Goal: Information Seeking & Learning: Learn about a topic

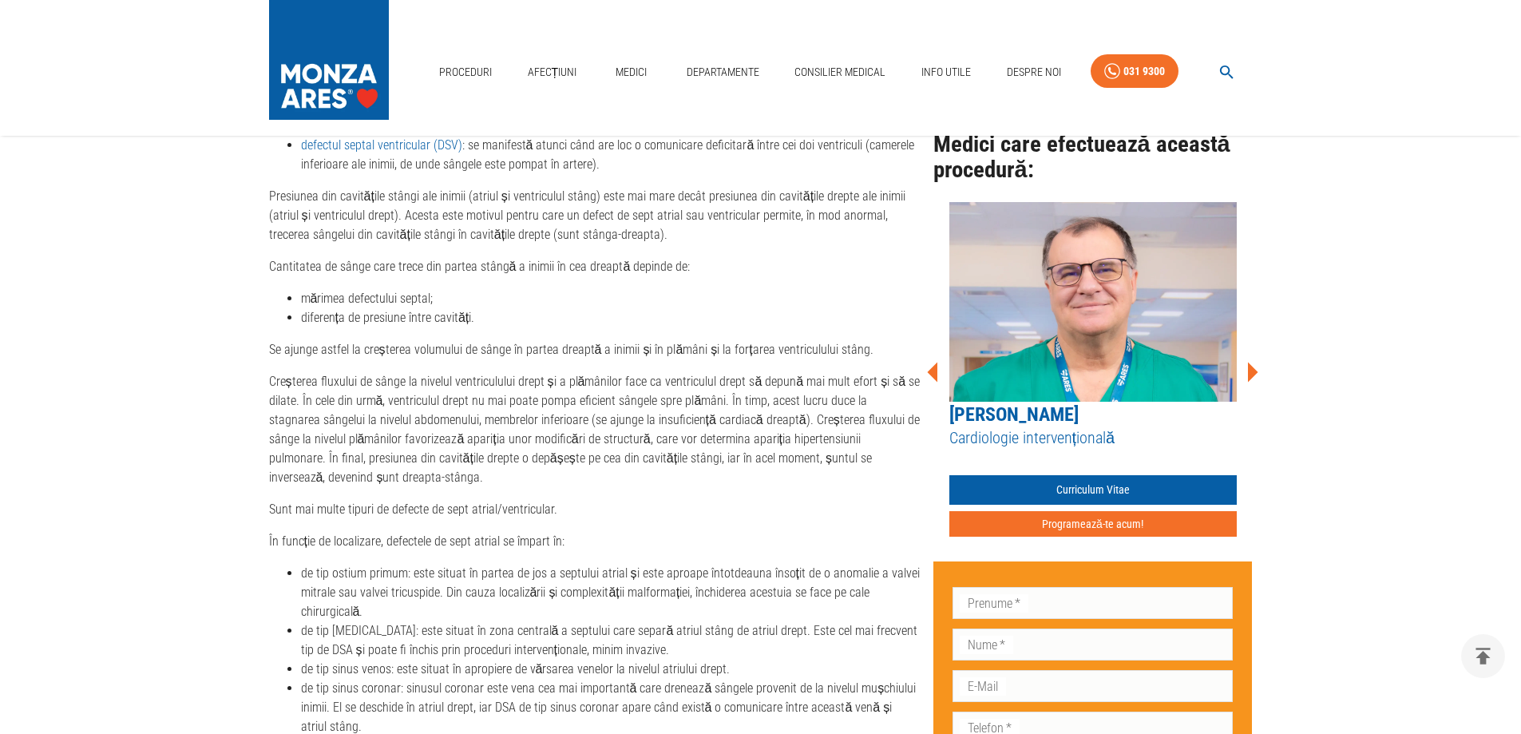
scroll to position [878, 0]
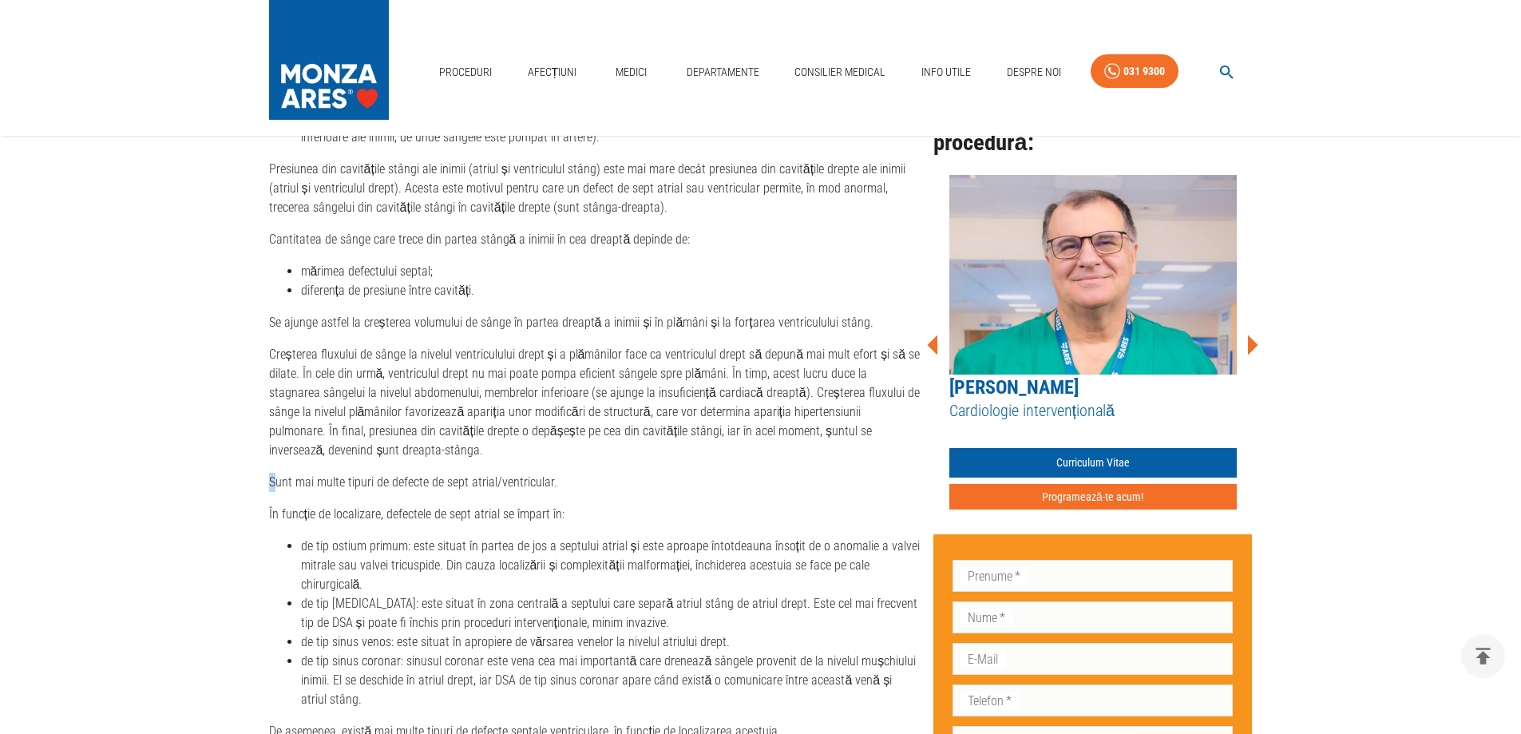
drag, startPoint x: 276, startPoint y: 481, endPoint x: 268, endPoint y: 482, distance: 8.8
click at [269, 482] on p "Sunt mai multe tipuri de defecte de sept atrial/ventricular." at bounding box center [595, 482] width 652 height 19
click at [270, 481] on p "Sunt mai multe tipuri de defecte de sept atrial/ventricular." at bounding box center [595, 482] width 652 height 19
click at [286, 483] on p "Sunt mai multe tipuri de defecte de sept atrial/ventricular." at bounding box center [595, 482] width 652 height 19
drag, startPoint x: 264, startPoint y: 480, endPoint x: 576, endPoint y: 480, distance: 311.4
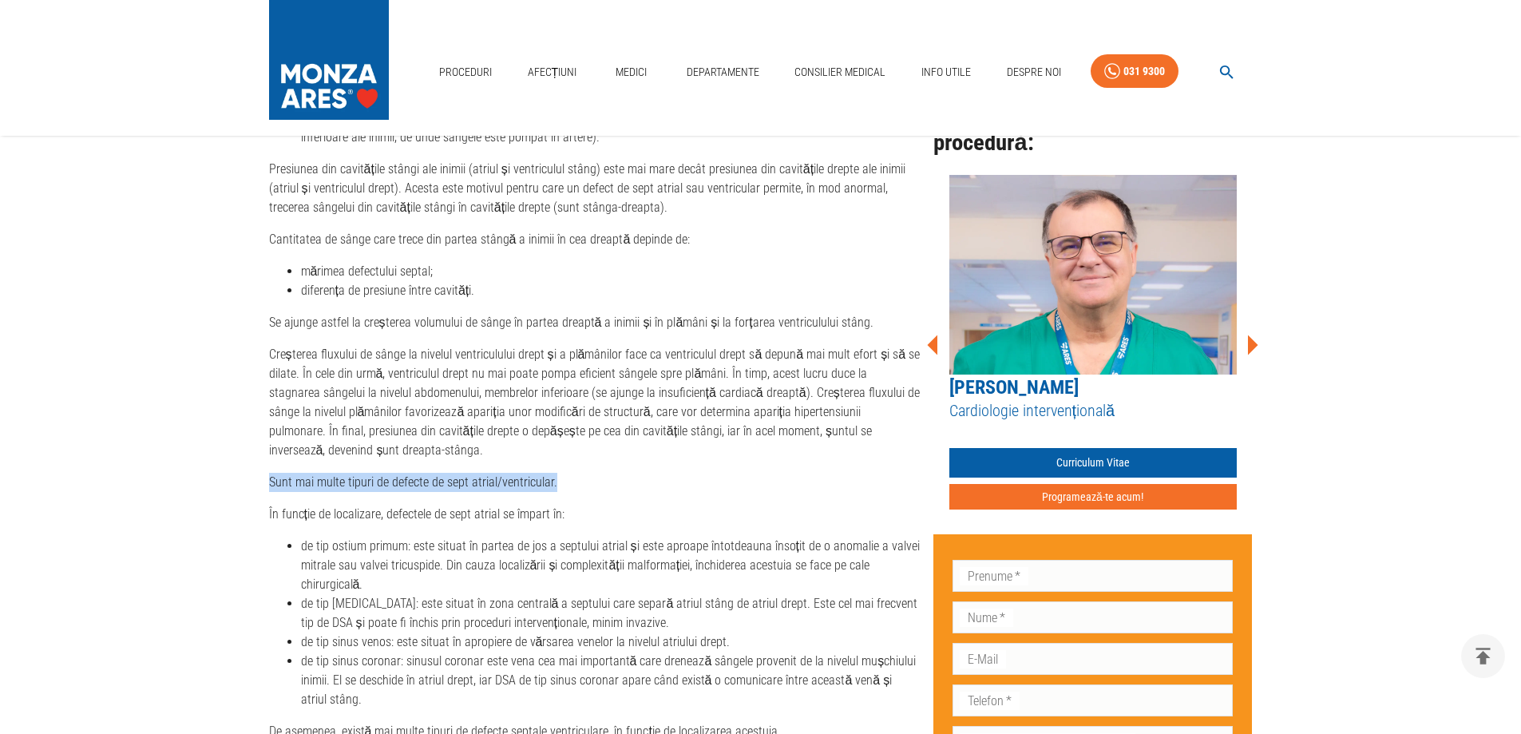
click at [580, 483] on p "Sunt mai multe tipuri de defecte de sept atrial/ventricular." at bounding box center [595, 482] width 652 height 19
drag, startPoint x: 572, startPoint y: 505, endPoint x: 572, endPoint y: 517, distance: 12.0
click at [572, 508] on p "În funcție de localizare, defectele de sept atrial se împart în:" at bounding box center [595, 514] width 652 height 19
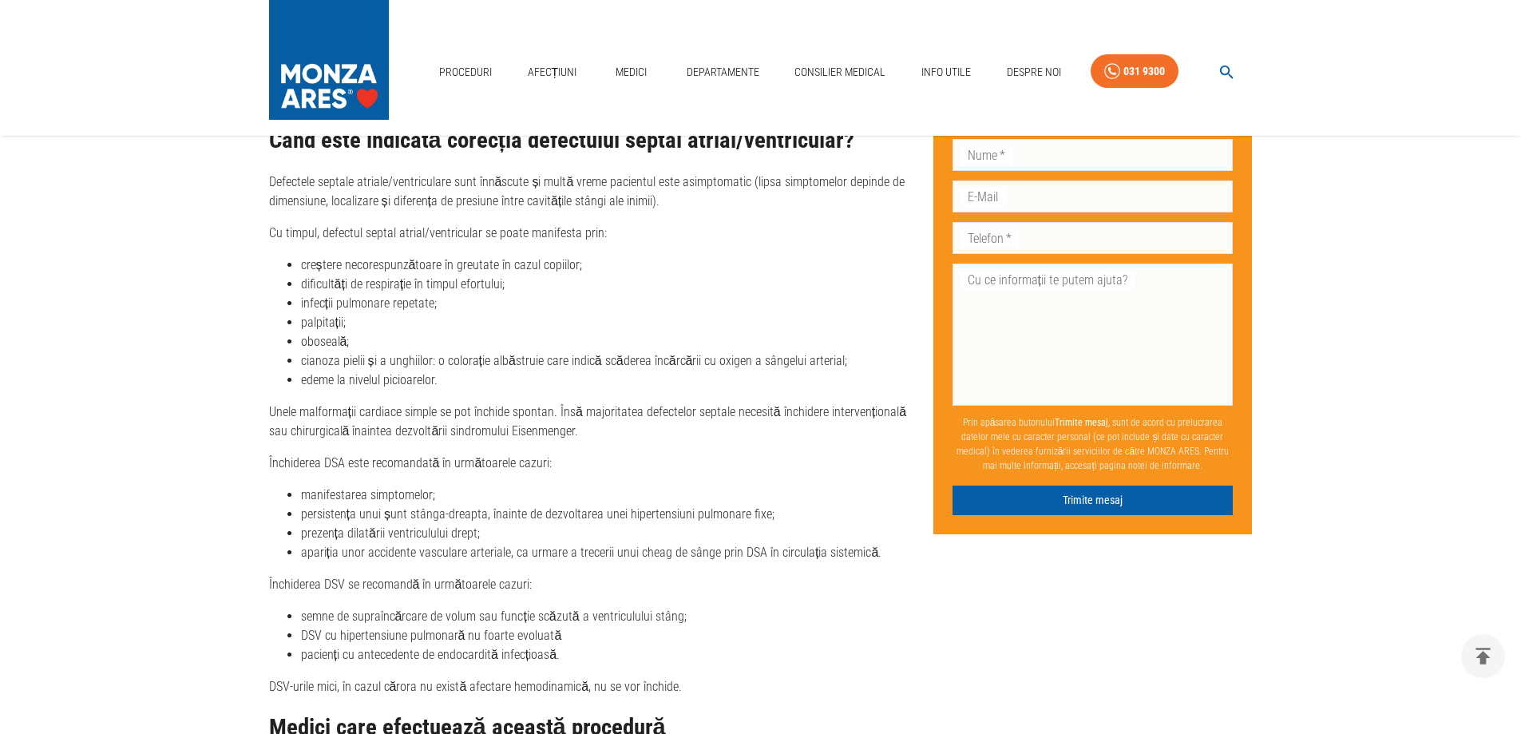
scroll to position [2555, 0]
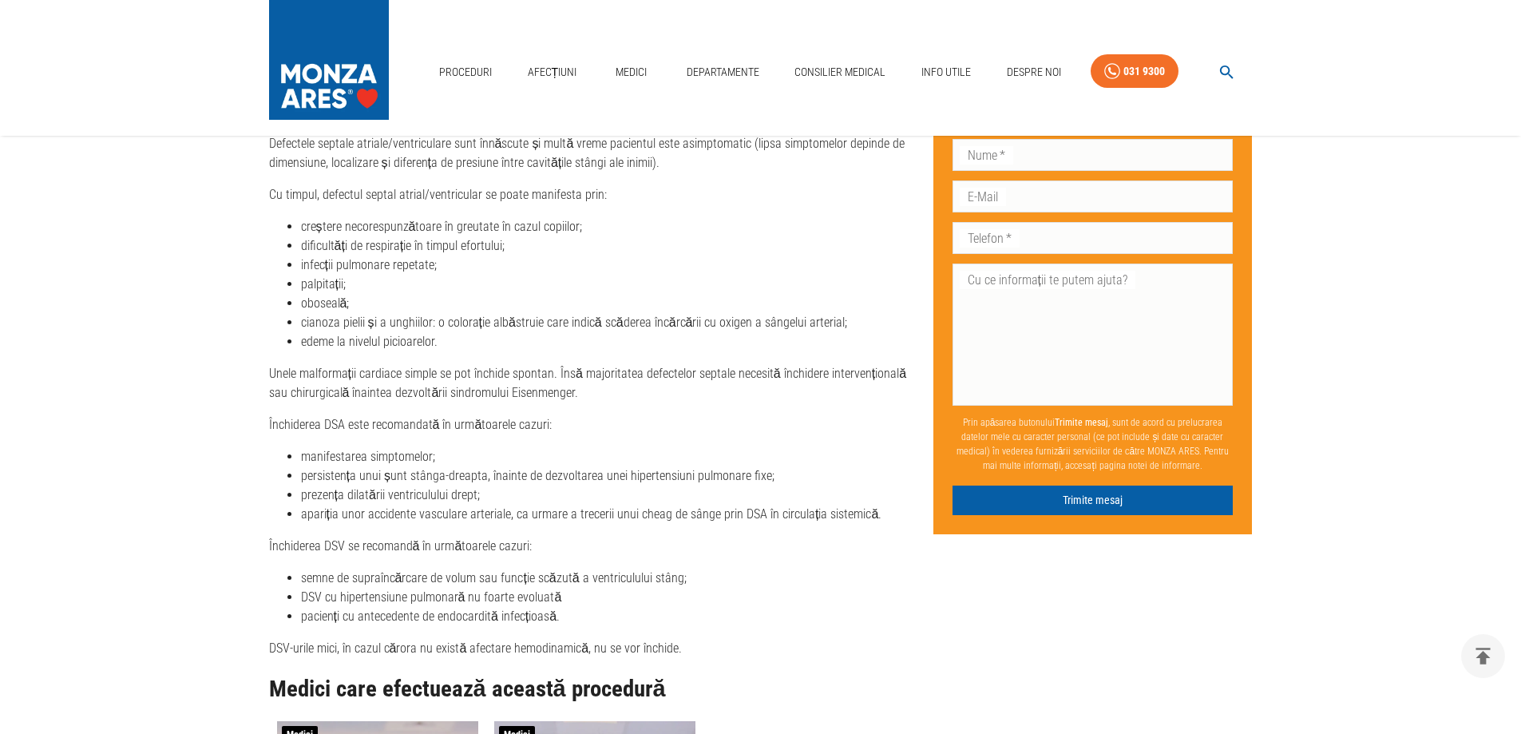
drag, startPoint x: 267, startPoint y: 422, endPoint x: 652, endPoint y: 425, distance: 384.9
click at [602, 421] on p "Închiderea DSA este recomandată în următoarele cazuri:" at bounding box center [595, 424] width 652 height 19
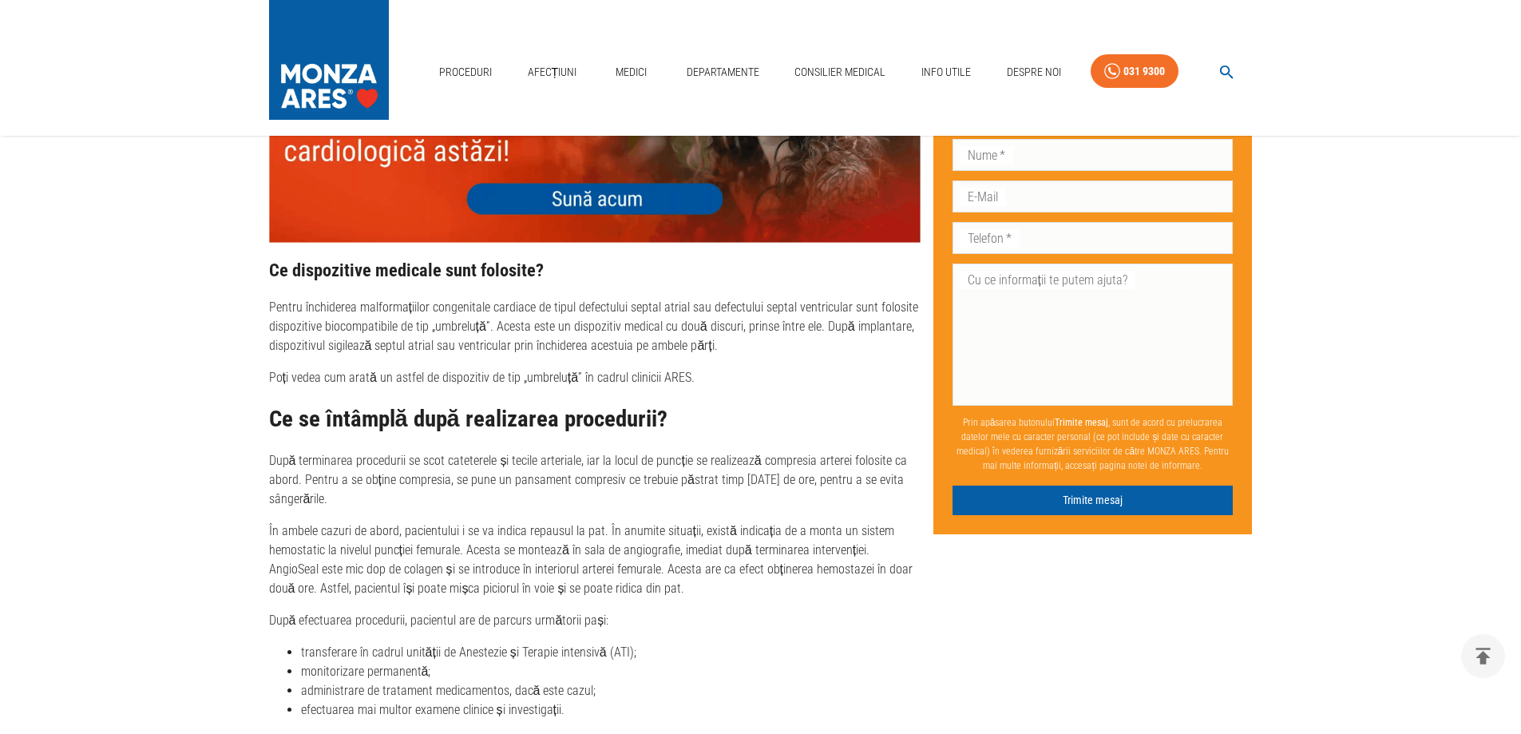
scroll to position [4791, 0]
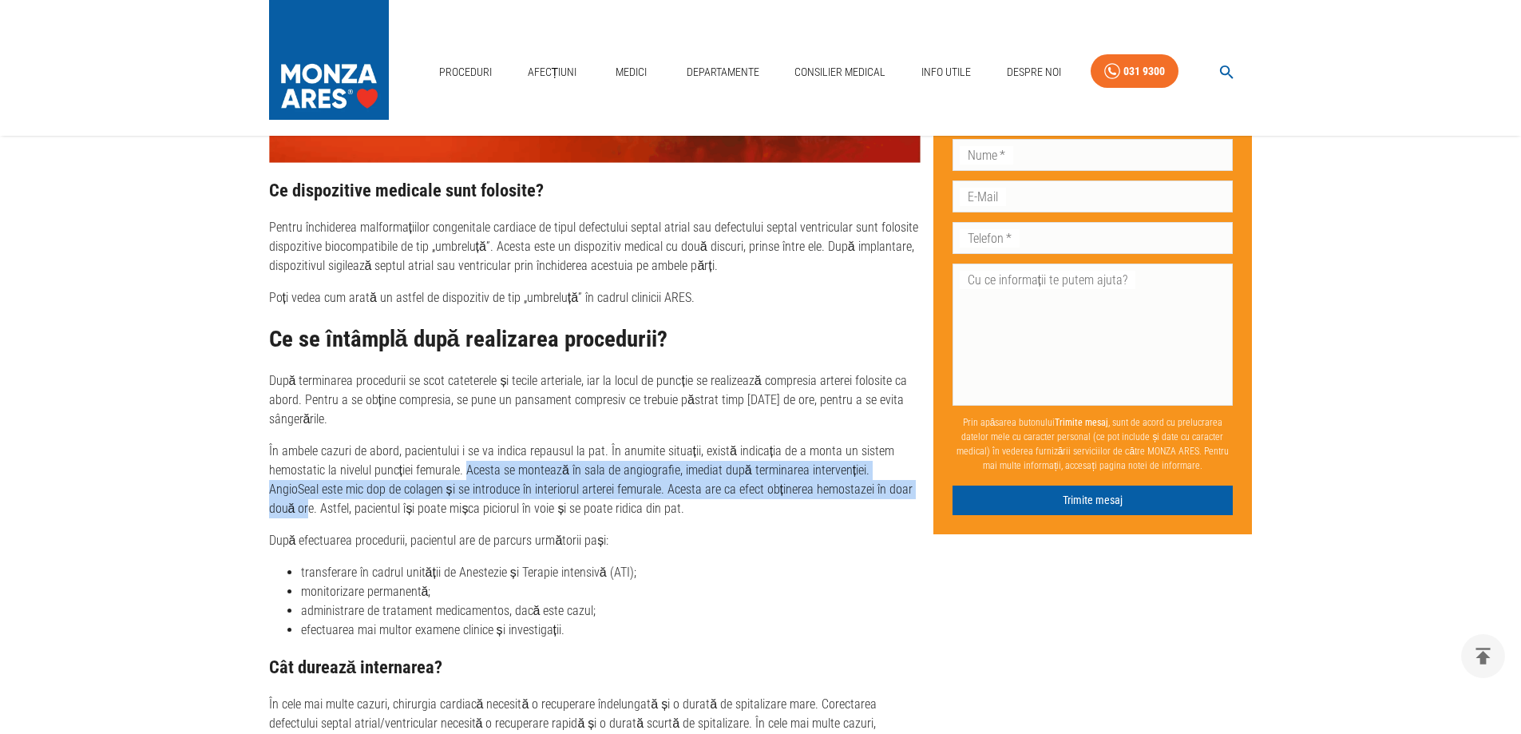
drag, startPoint x: 464, startPoint y: 431, endPoint x: 894, endPoint y: 454, distance: 431.0
click at [894, 454] on p "În ambele cazuri de abord, pacientului i se va indica repausul la pat. În anumi…" at bounding box center [595, 480] width 652 height 77
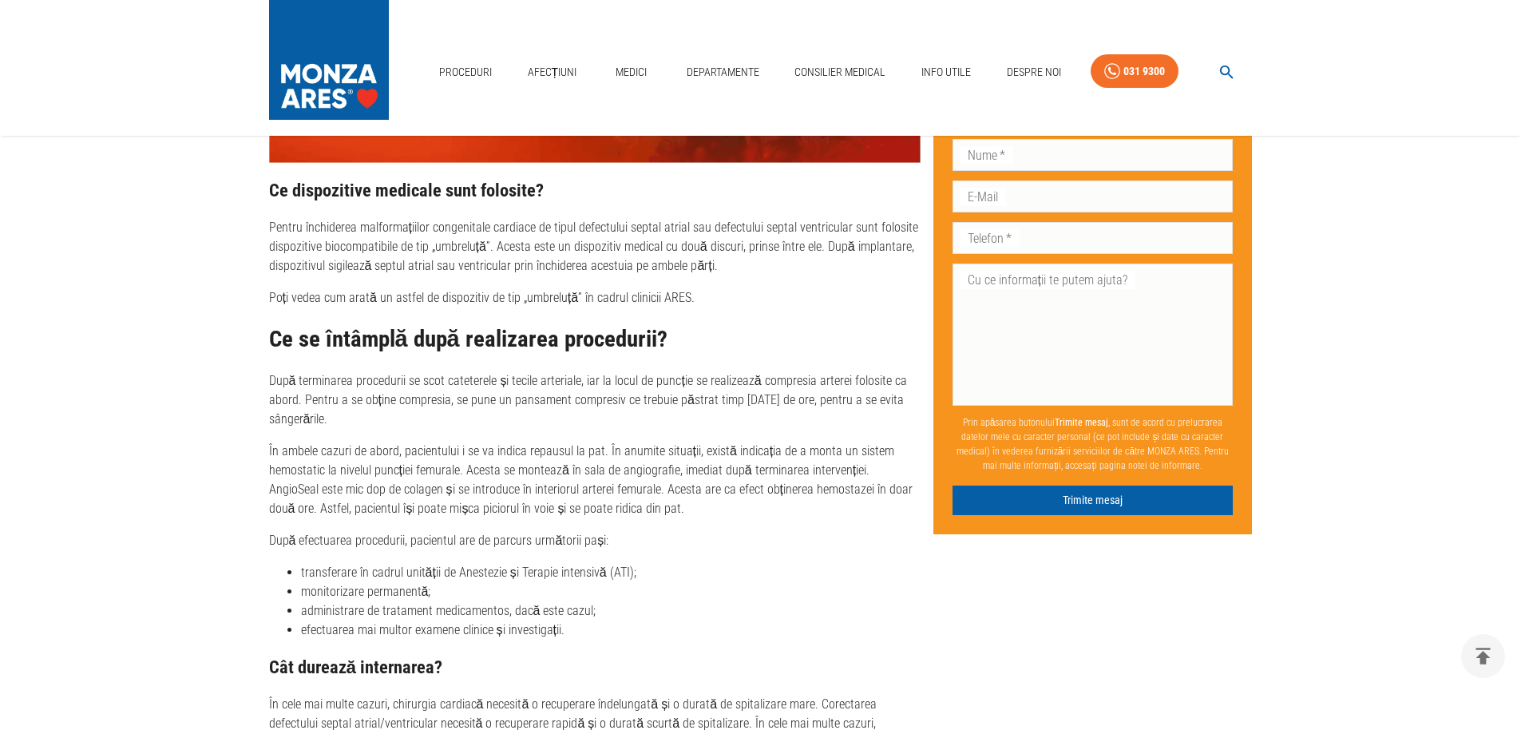
click at [843, 488] on div "Ce se întâmplă după realizarea procedurii? După terminarea procedurii se scot c…" at bounding box center [595, 483] width 652 height 313
drag, startPoint x: 604, startPoint y: 414, endPoint x: 886, endPoint y: 414, distance: 281.9
click at [886, 442] on p "În ambele cazuri de abord, pacientului i se va indica repausul la pat. În anumi…" at bounding box center [595, 480] width 652 height 77
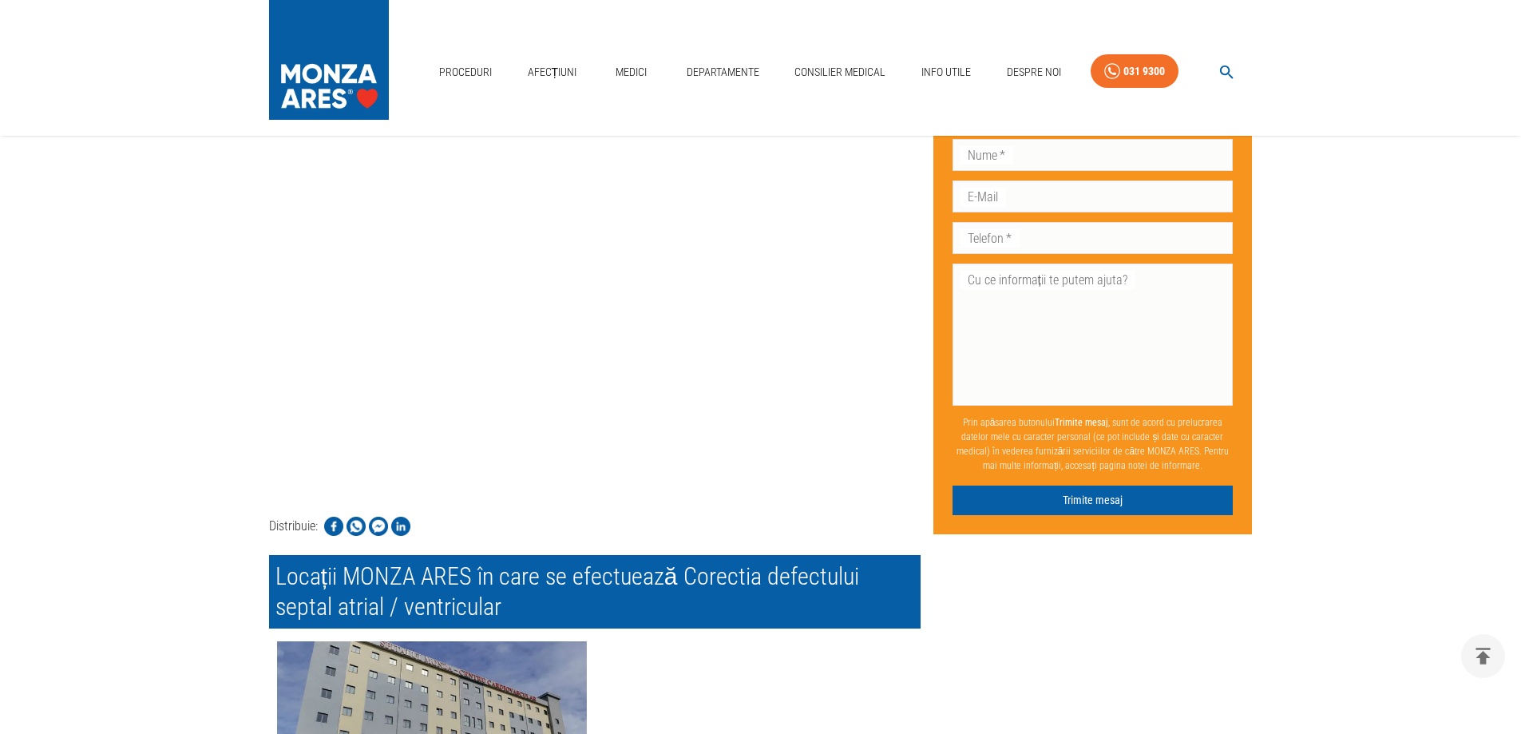
scroll to position [7349, 0]
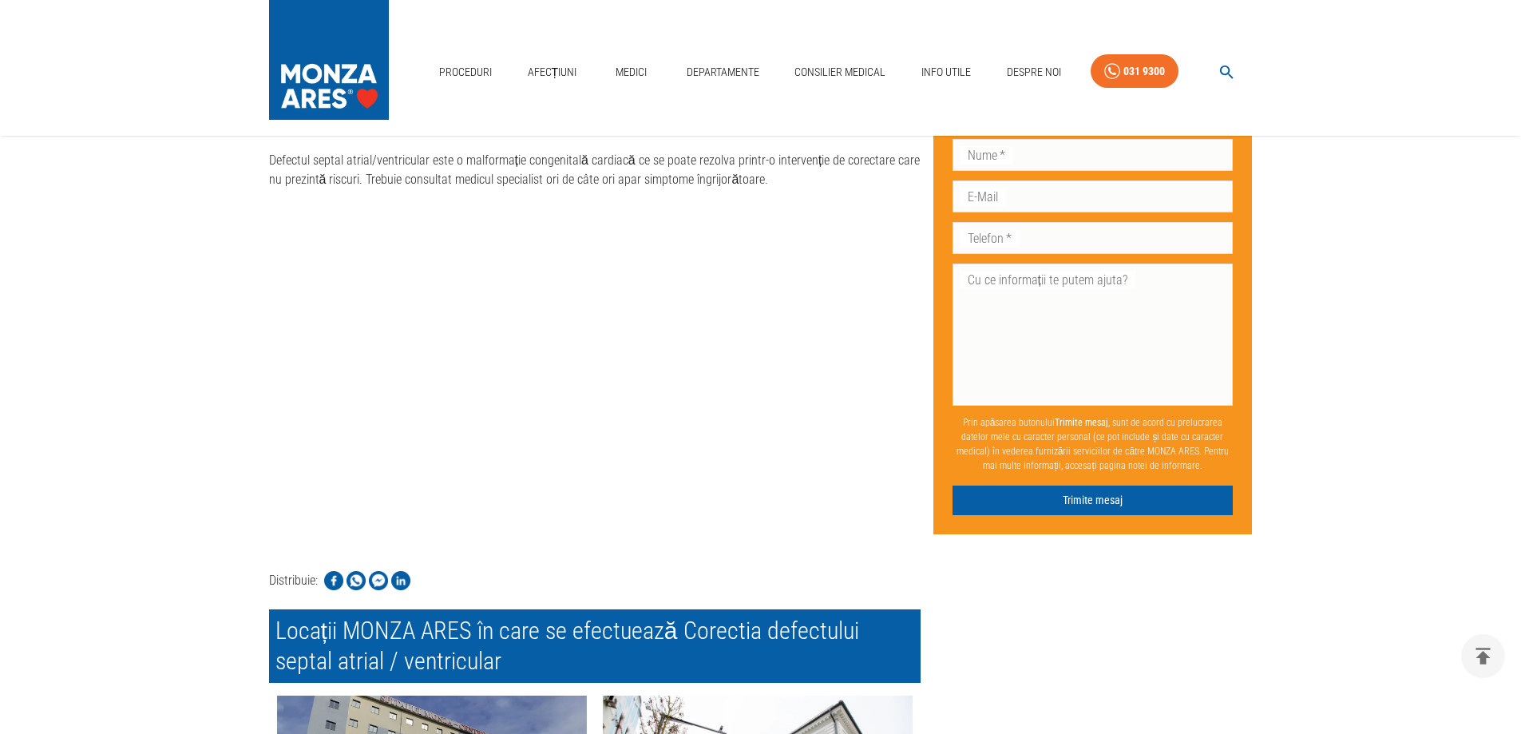
scroll to position [7269, 0]
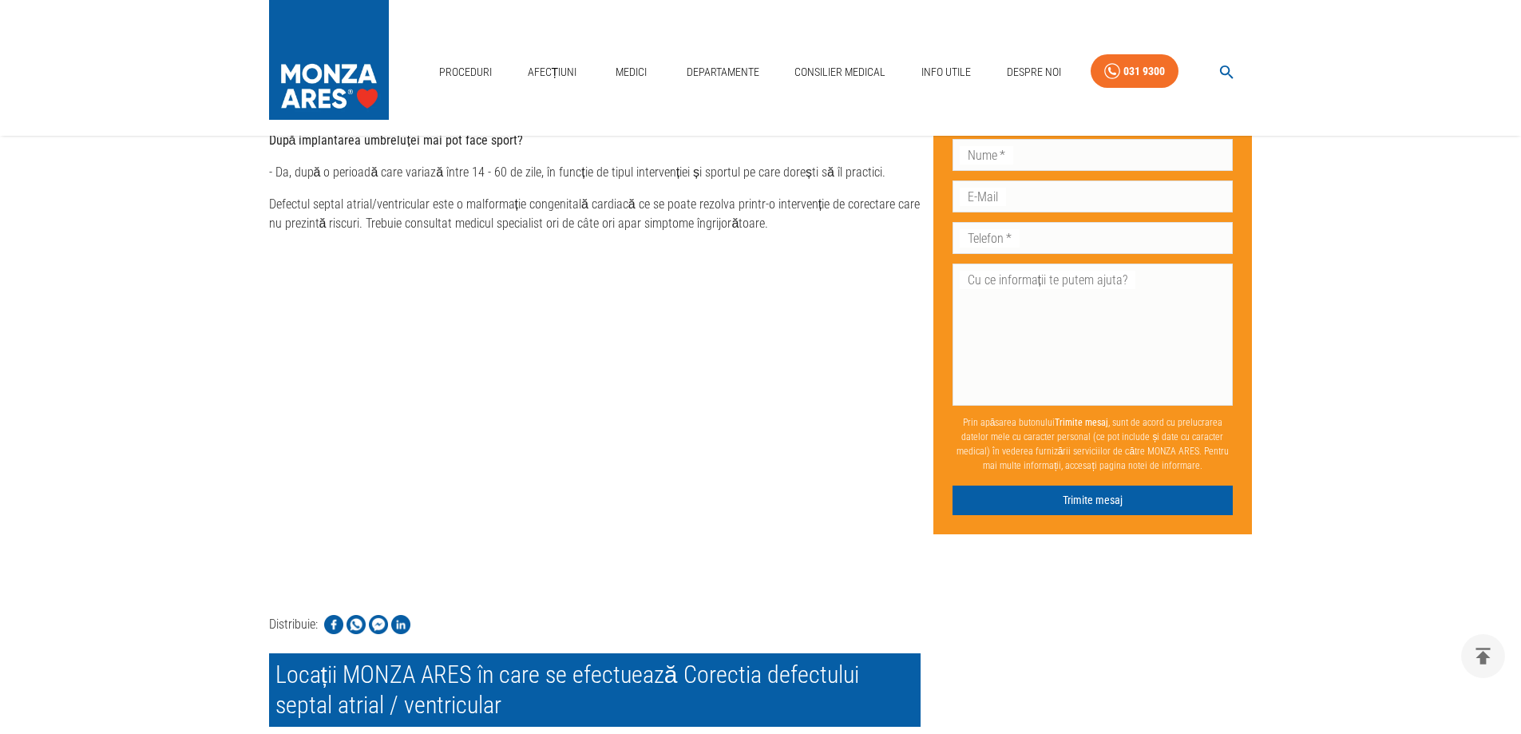
scroll to position [7349, 0]
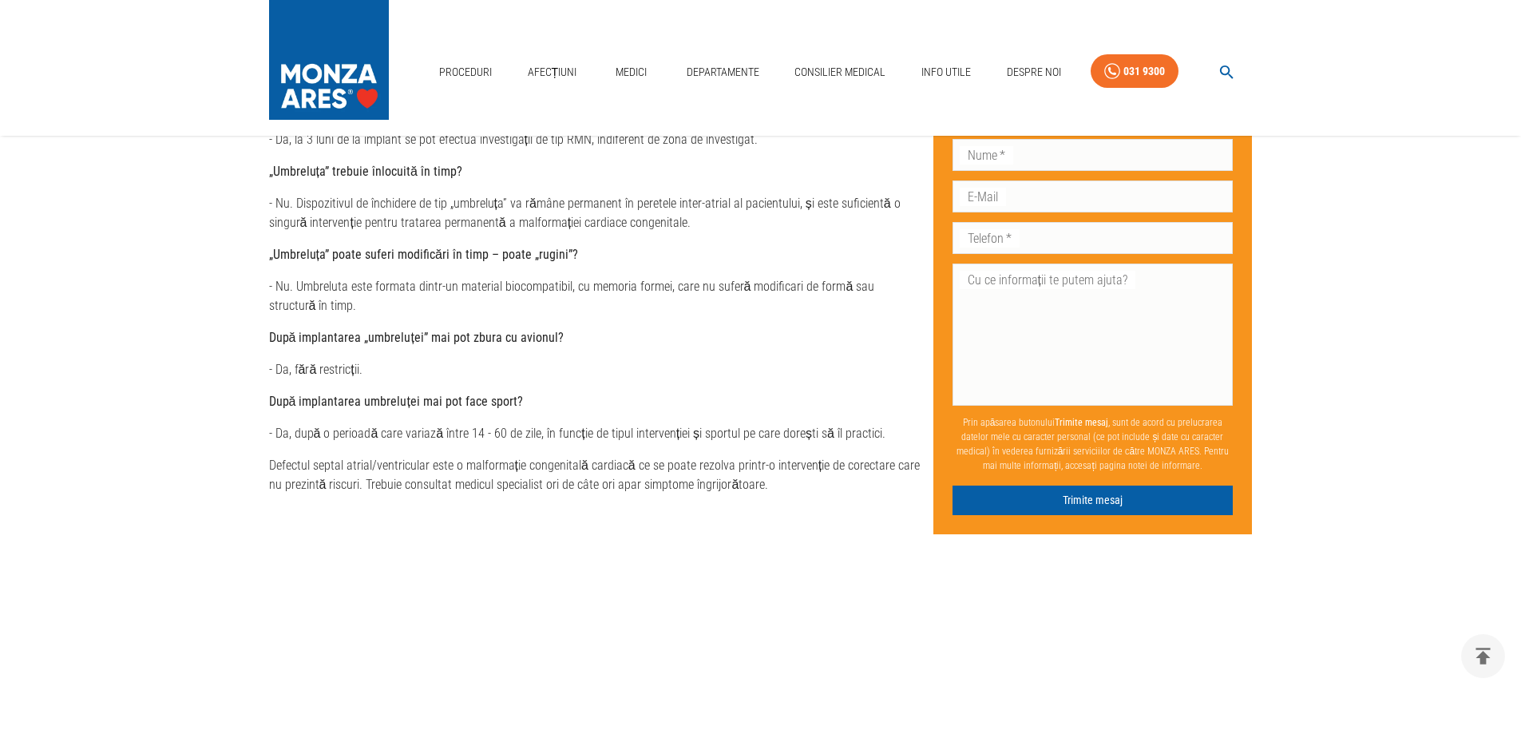
scroll to position [7110, 0]
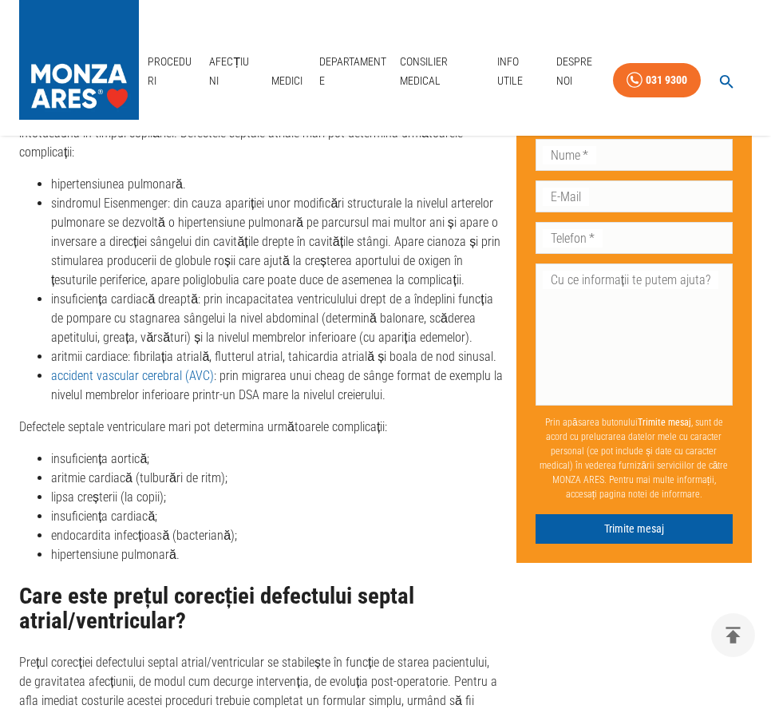
scroll to position [6413, 0]
